Goal: Entertainment & Leisure: Browse casually

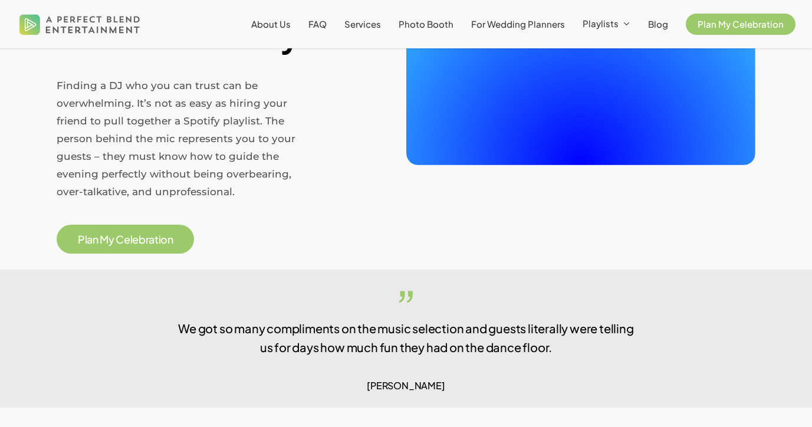
scroll to position [376, 0]
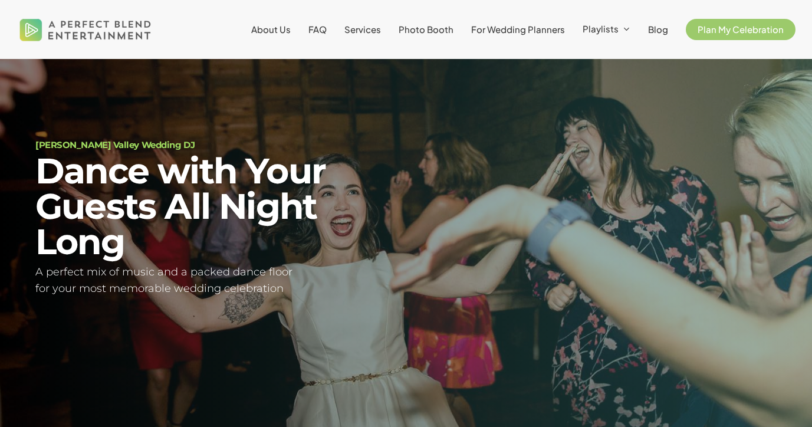
scroll to position [37, 0]
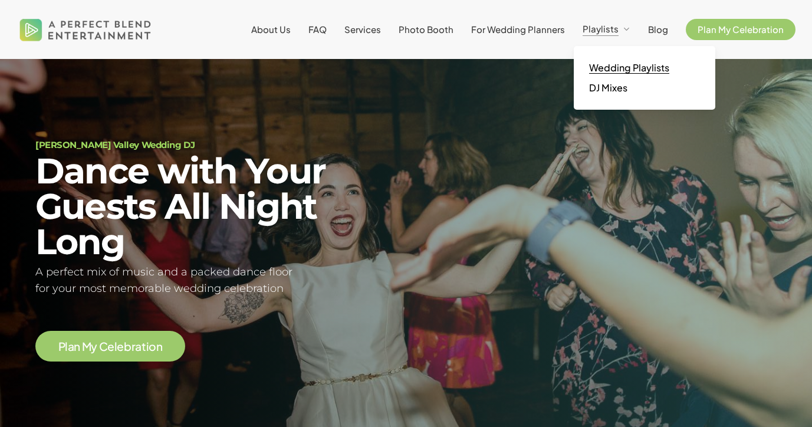
click at [621, 69] on span "Wedding Playlists" at bounding box center [629, 67] width 80 height 12
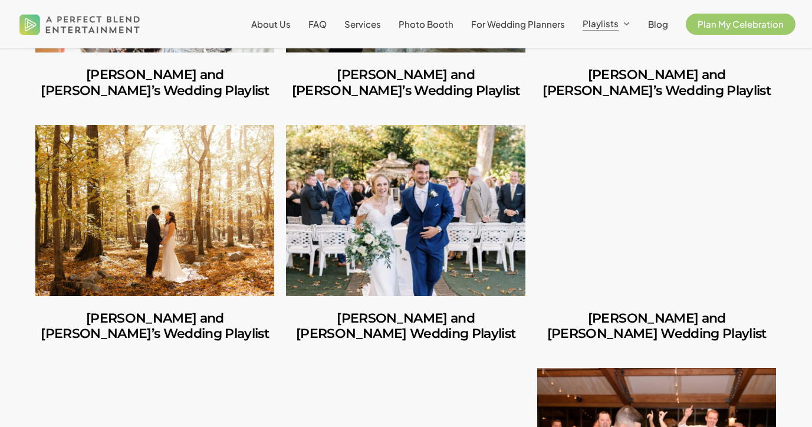
scroll to position [760, 0]
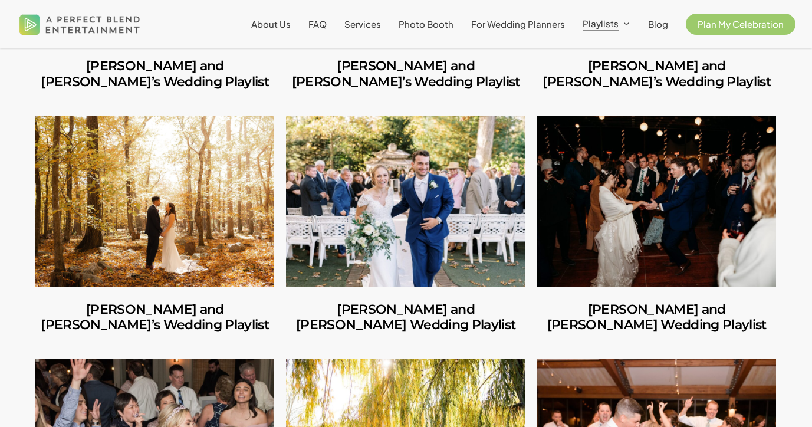
click at [444, 213] on link "George and Mackenzie’s Wedding Playlist" at bounding box center [405, 201] width 239 height 171
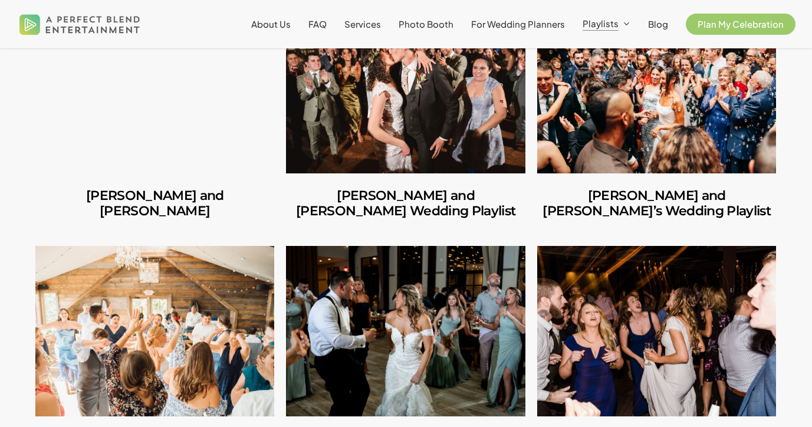
scroll to position [389, 0]
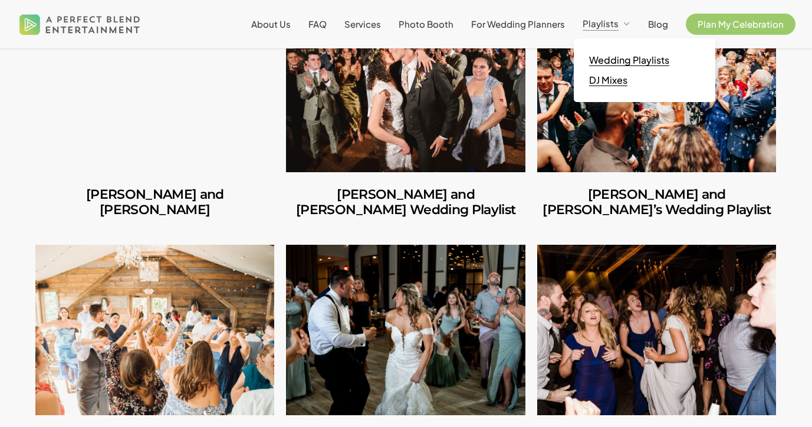
click at [613, 80] on span "DJ Mixes" at bounding box center [608, 80] width 38 height 12
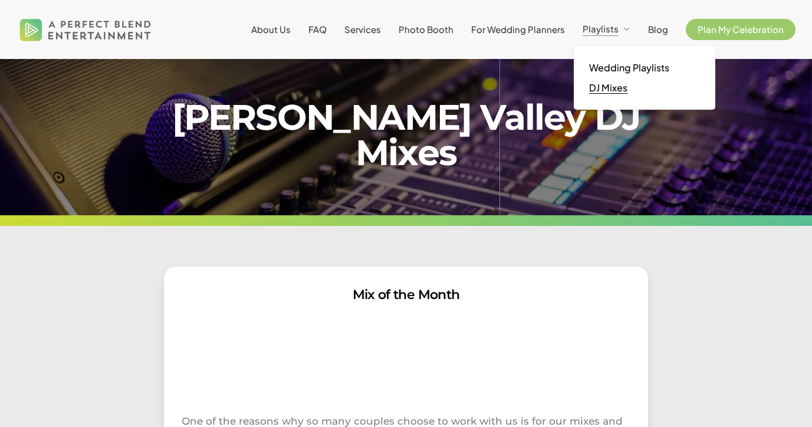
click at [609, 90] on span "DJ Mixes" at bounding box center [608, 87] width 38 height 12
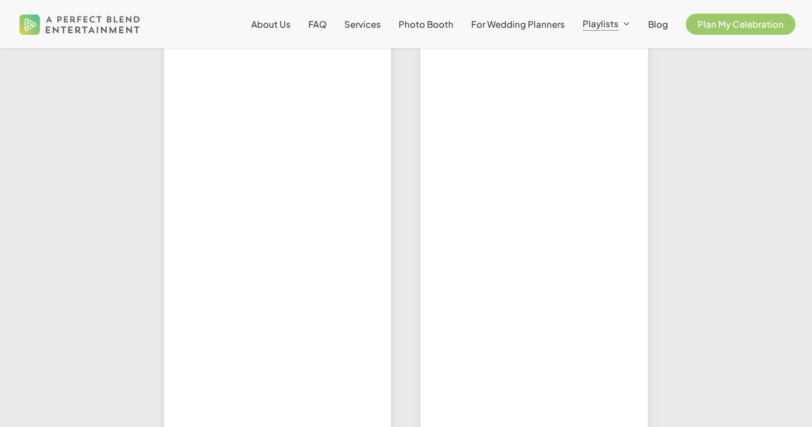
scroll to position [679, 0]
click at [397, 98] on div at bounding box center [277, 228] width 257 height 689
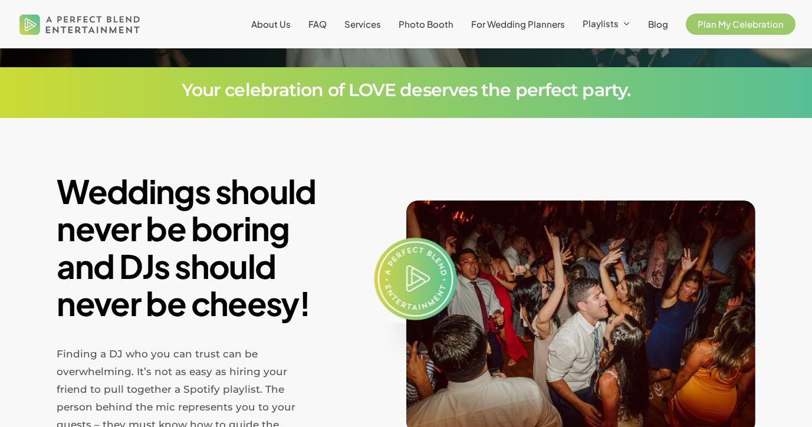
scroll to position [37, 0]
